Goal: Check status: Check status

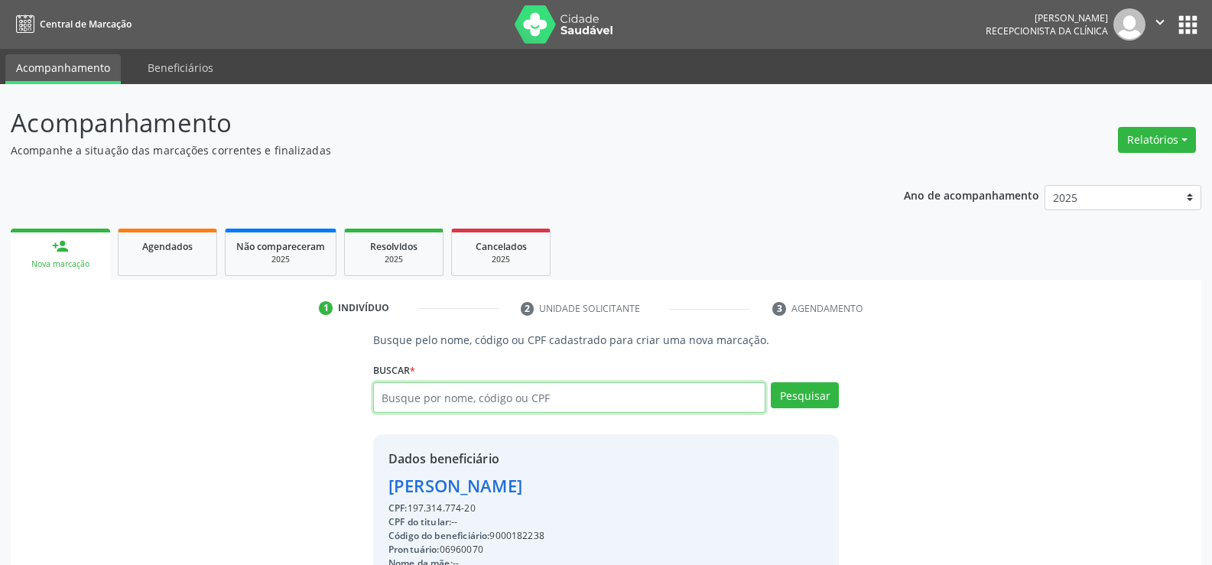
click at [503, 398] on input "text" at bounding box center [569, 397] width 392 height 31
type input "09204738499"
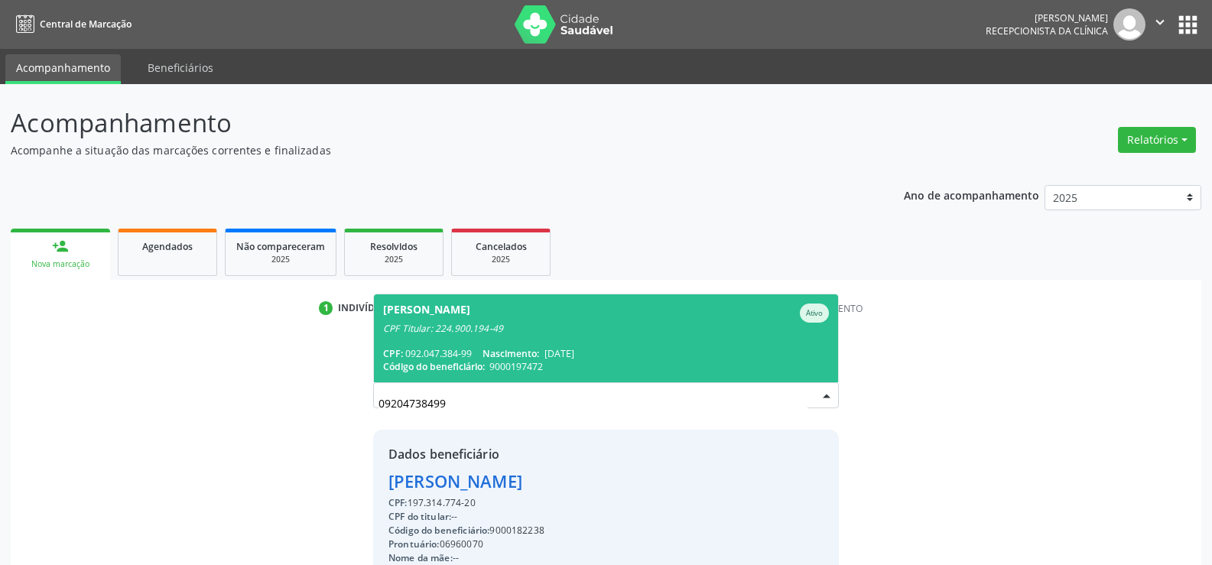
click at [579, 328] on div "CPF Titular: 224.900.194-49" at bounding box center [606, 329] width 446 height 12
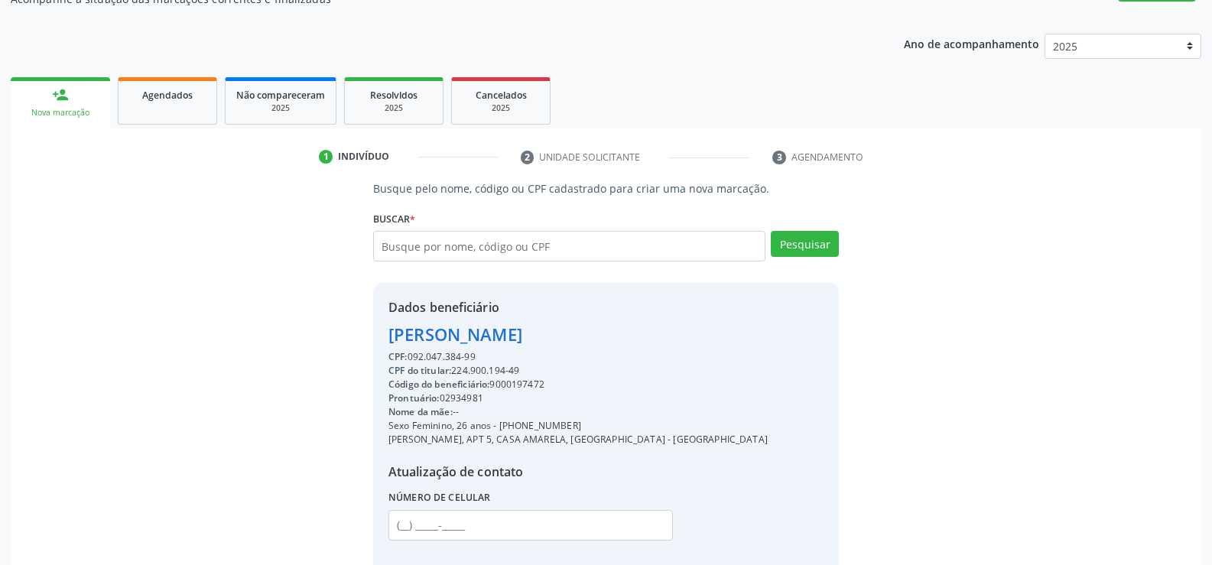
scroll to position [153, 0]
drag, startPoint x: 388, startPoint y: 335, endPoint x: 590, endPoint y: 358, distance: 203.9
click at [590, 358] on div "Dados beneficiário [PERSON_NAME] CPF: 092.047.384-99 CPF do titular: 224.900.19…" at bounding box center [577, 428] width 379 height 263
copy div "[PERSON_NAME] de [PERSON_NAME] CPF: 092.047.384-99"
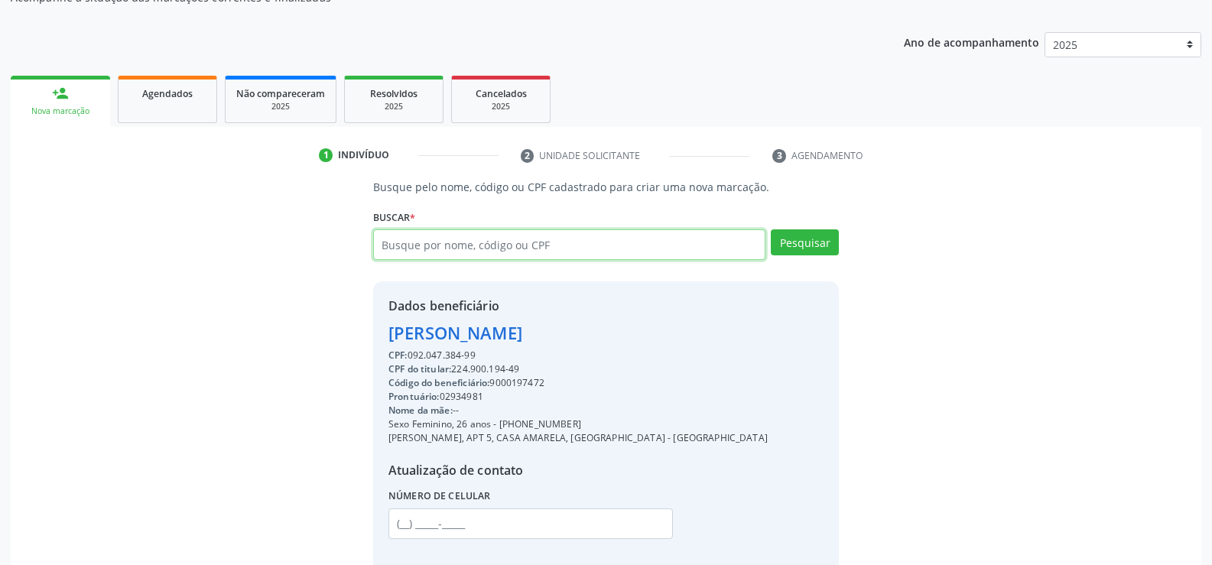
click at [524, 242] on input "text" at bounding box center [569, 244] width 392 height 31
type input "2"
drag, startPoint x: 405, startPoint y: 244, endPoint x: 347, endPoint y: 241, distance: 58.2
click at [347, 241] on div "Busque pelo nome, código ou CPF cadastrado para criar uma nova marcação. [GEOGR…" at bounding box center [605, 377] width 1169 height 396
type input "23477431472"
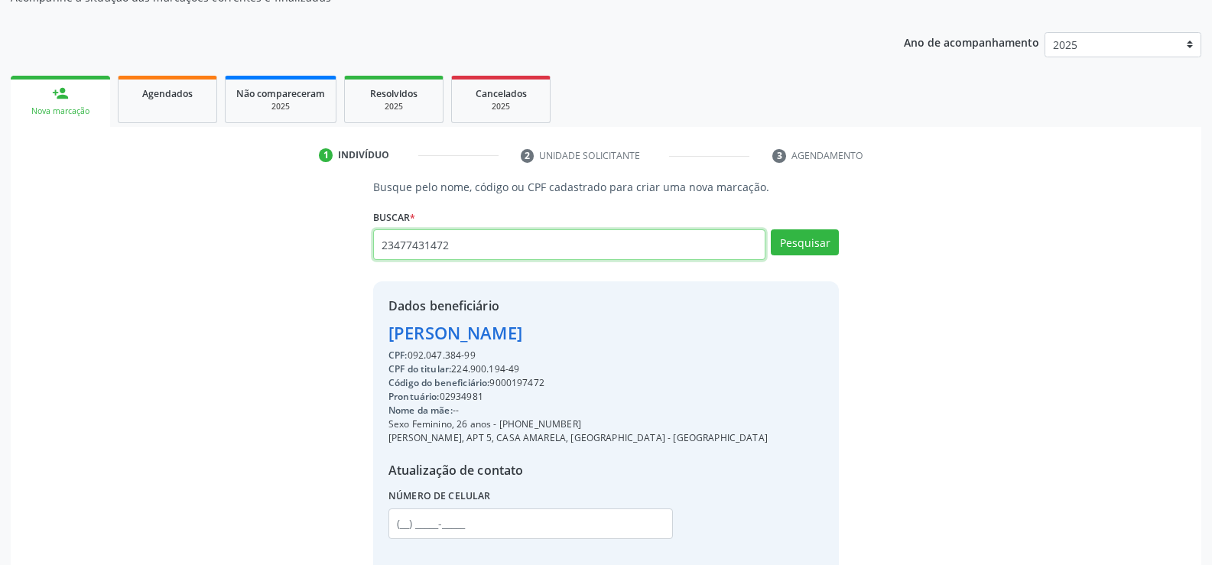
type input "23477431472"
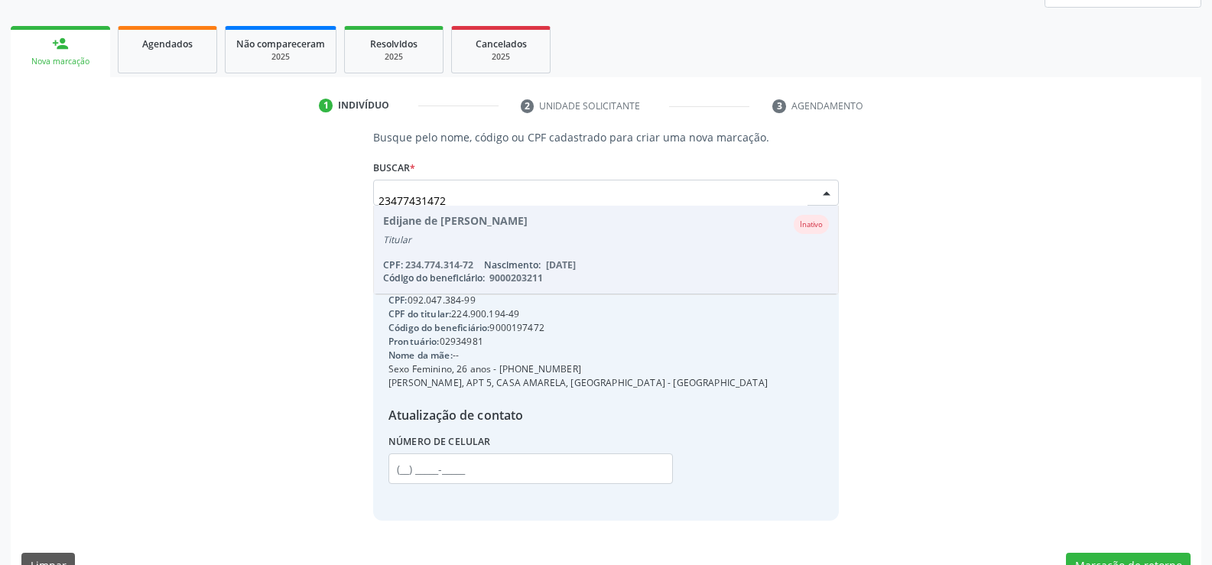
scroll to position [238, 0]
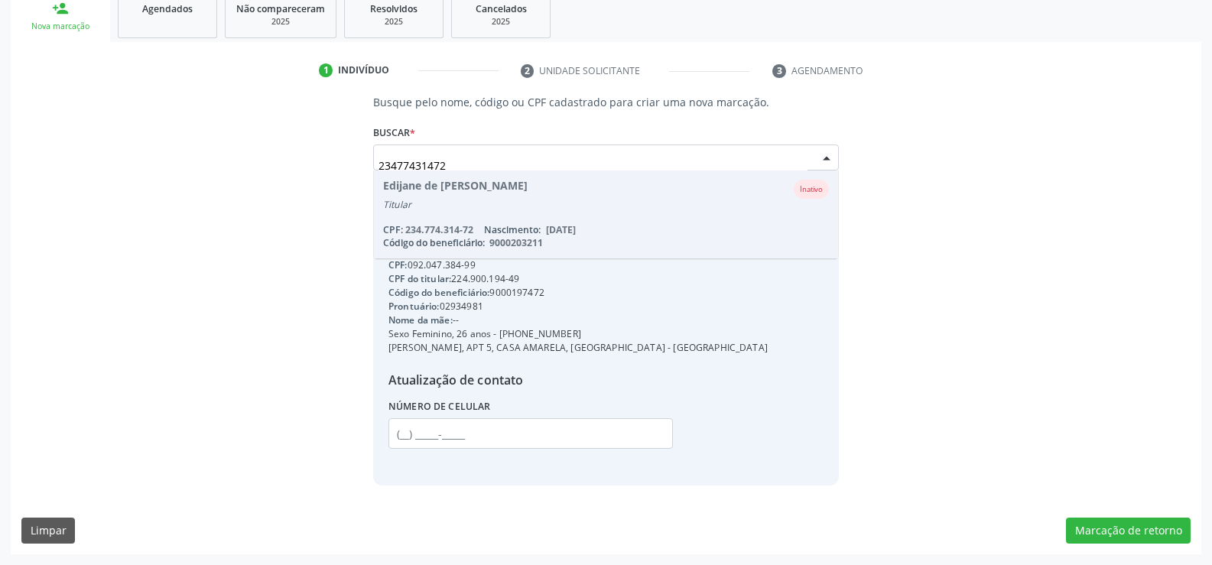
drag, startPoint x: 466, startPoint y: 167, endPoint x: 272, endPoint y: 145, distance: 194.6
click at [272, 145] on div "Busque pelo nome, código ou CPF cadastrado para criar uma nova marcação. [GEOGR…" at bounding box center [605, 289] width 1169 height 391
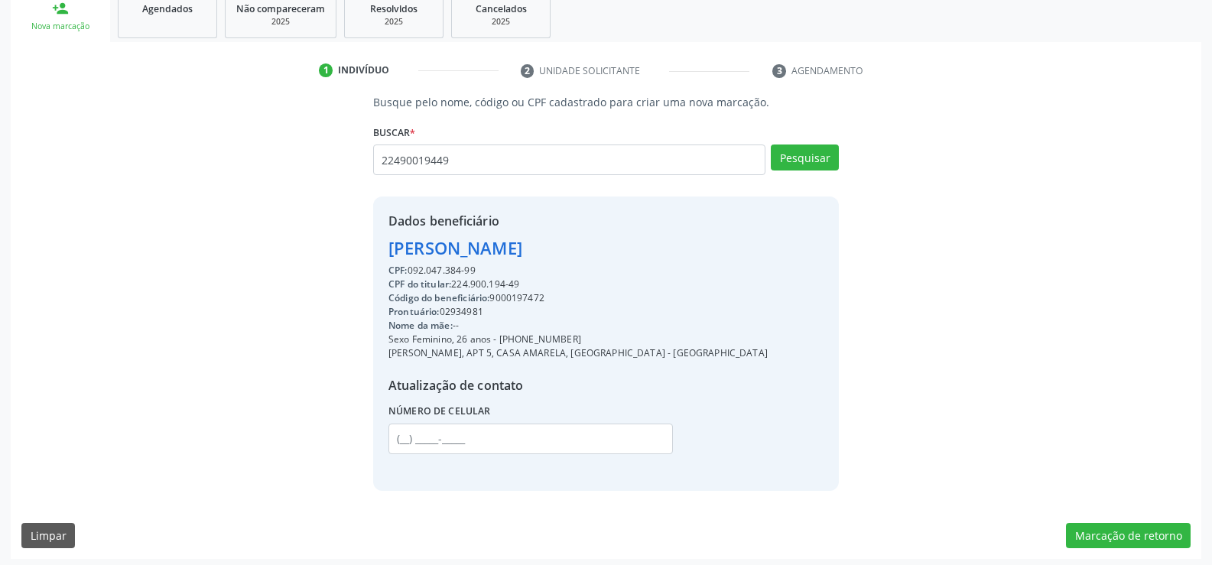
type input "22490019449"
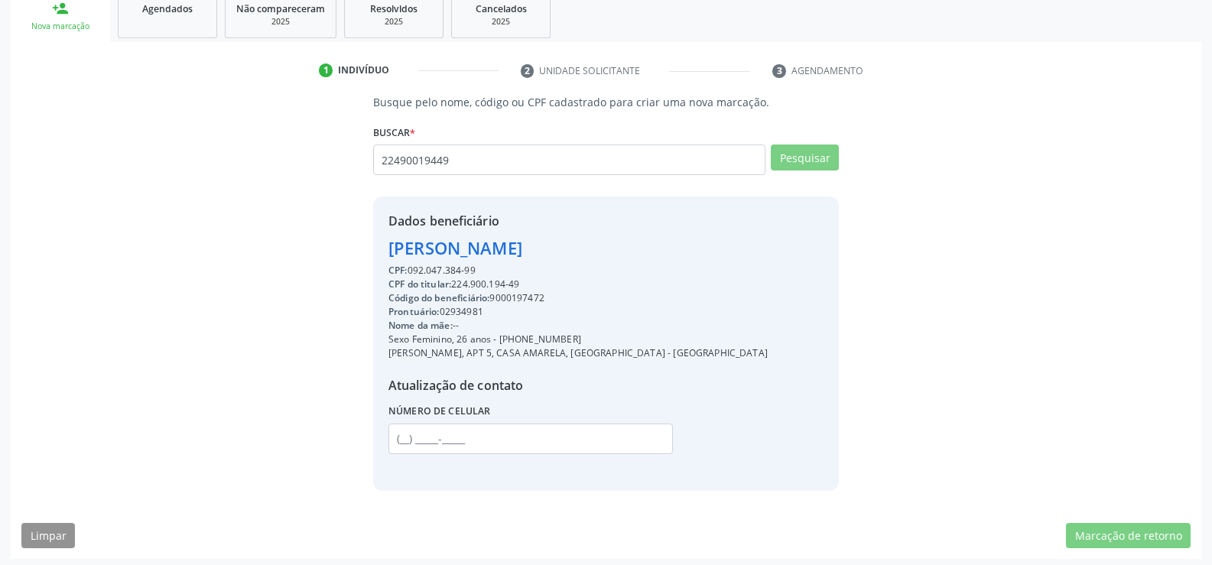
type input "22490019449"
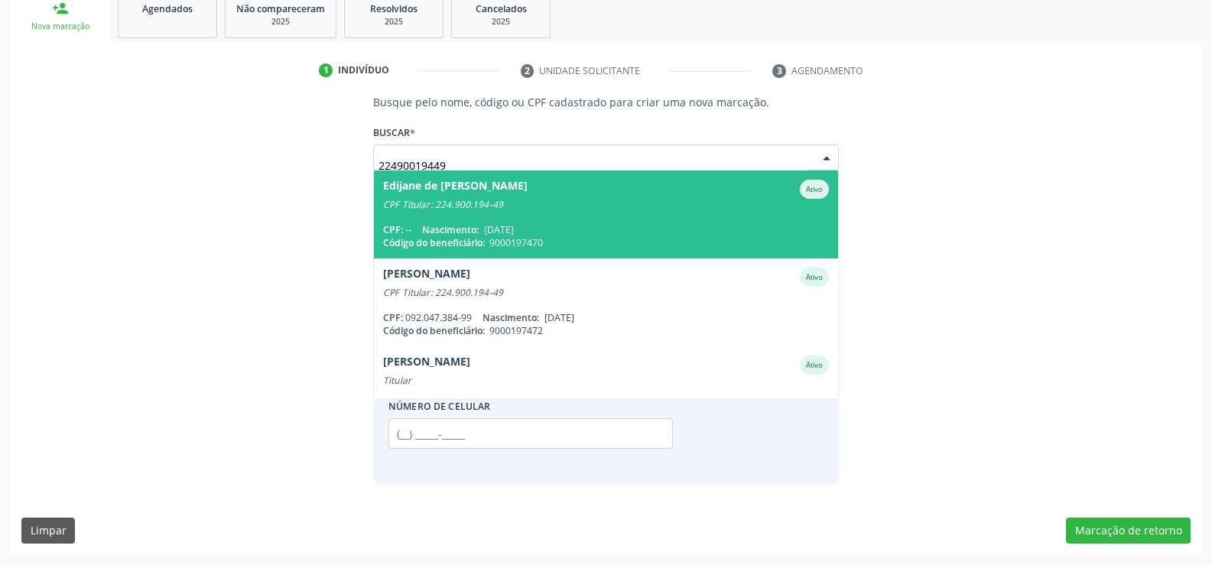
click at [455, 224] on span "Nascimento:" at bounding box center [450, 229] width 57 height 13
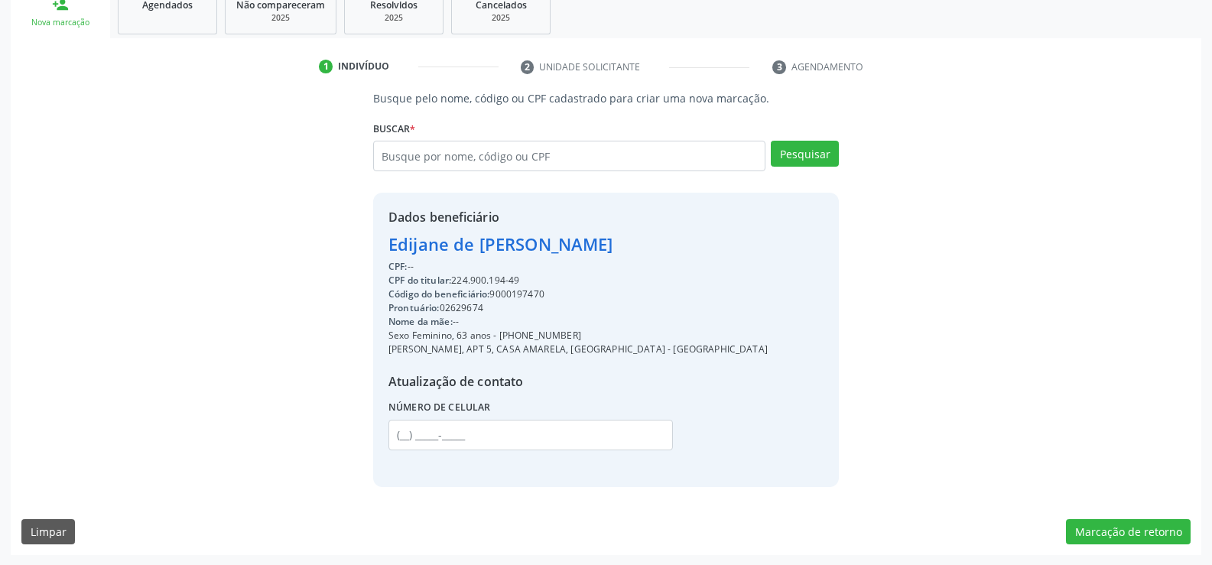
scroll to position [242, 0]
drag, startPoint x: 389, startPoint y: 245, endPoint x: 563, endPoint y: 281, distance: 177.9
click at [563, 281] on div "Dados beneficiário Edijane de [PERSON_NAME] CPF: -- CPF do titular: 224.900.194…" at bounding box center [577, 338] width 379 height 263
copy div "Edijane de [PERSON_NAME] CPF: -- CPF do titular: 224.900.194-49"
